Goal: Information Seeking & Learning: Learn about a topic

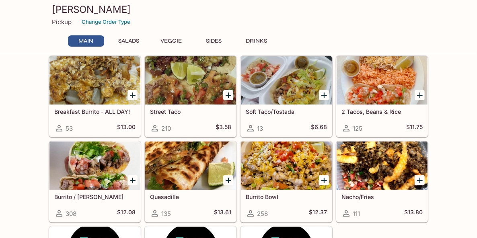
scroll to position [80, 0]
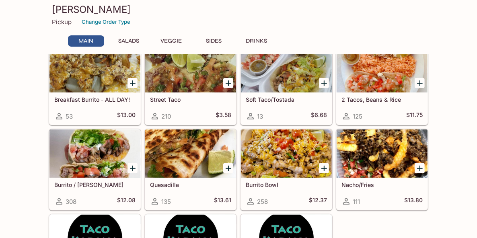
click at [278, 154] on div at bounding box center [286, 154] width 91 height 48
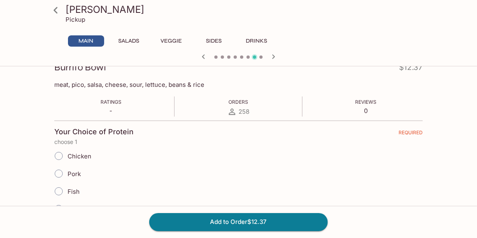
scroll to position [161, 0]
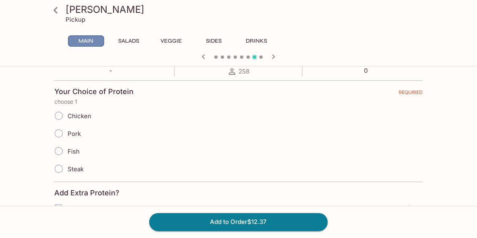
click at [87, 40] on button "Main" at bounding box center [86, 40] width 36 height 11
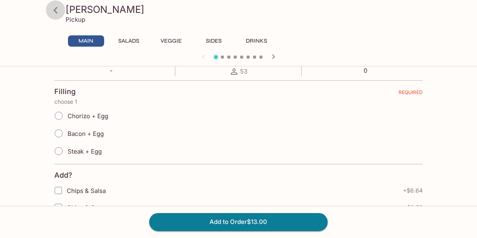
click at [57, 14] on icon at bounding box center [56, 10] width 14 height 14
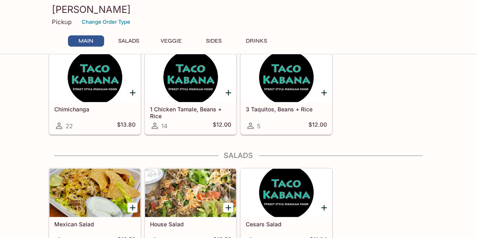
scroll to position [282, 0]
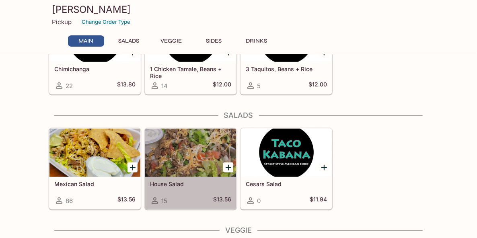
click at [206, 147] on div at bounding box center [190, 153] width 91 height 48
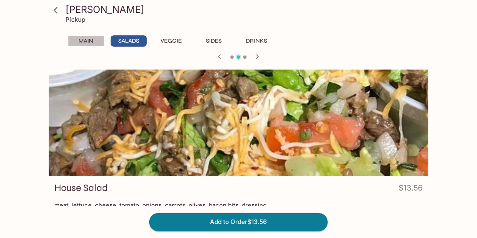
click at [89, 41] on button "Main" at bounding box center [86, 40] width 36 height 11
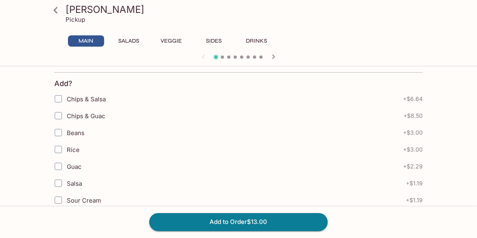
scroll to position [201, 0]
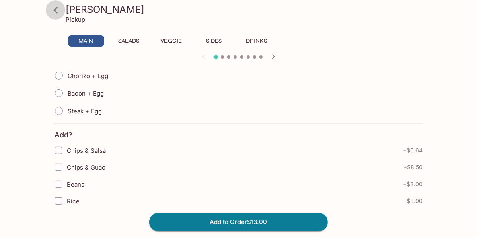
click at [56, 10] on icon at bounding box center [56, 10] width 14 height 14
